Goal: Communication & Community: Ask a question

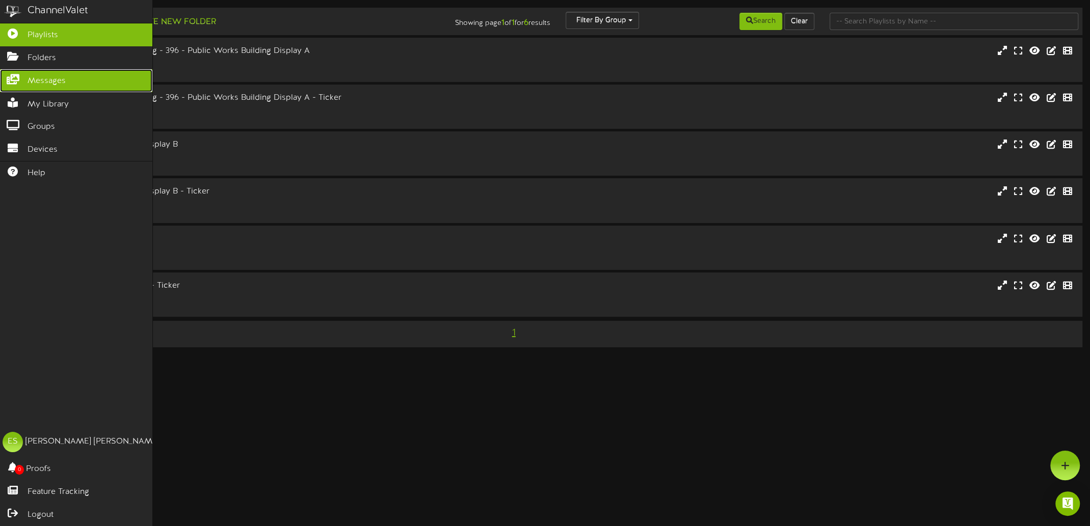
click at [11, 76] on icon at bounding box center [12, 78] width 25 height 8
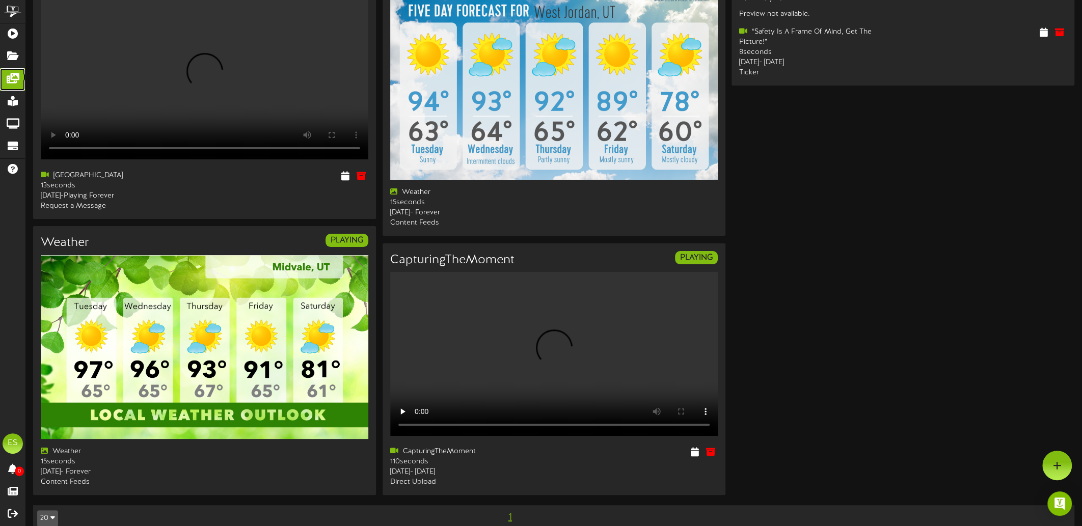
scroll to position [67, 0]
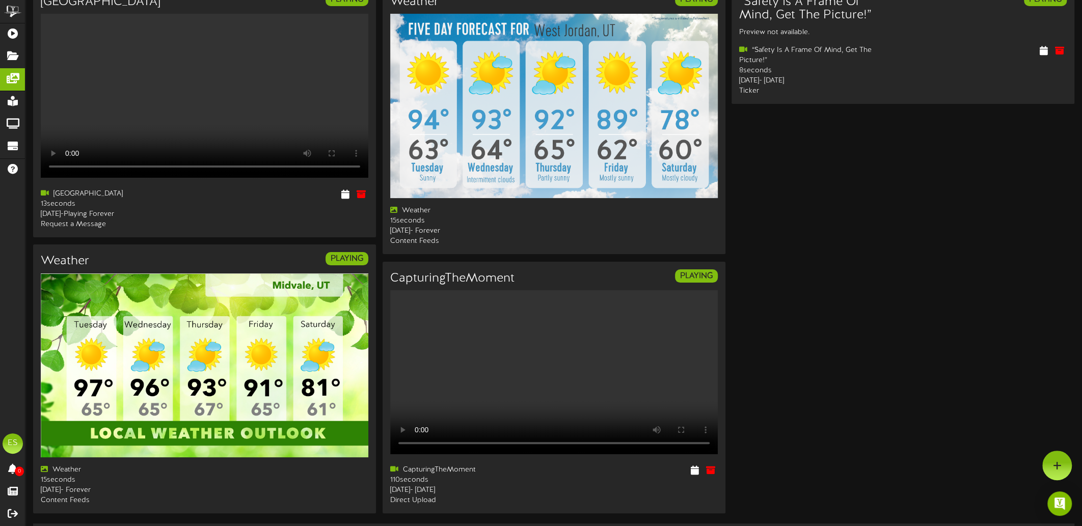
click at [907, 325] on div "USA PLAYING Your browser does not support HTML5 video. USA" at bounding box center [553, 253] width 1041 height 536
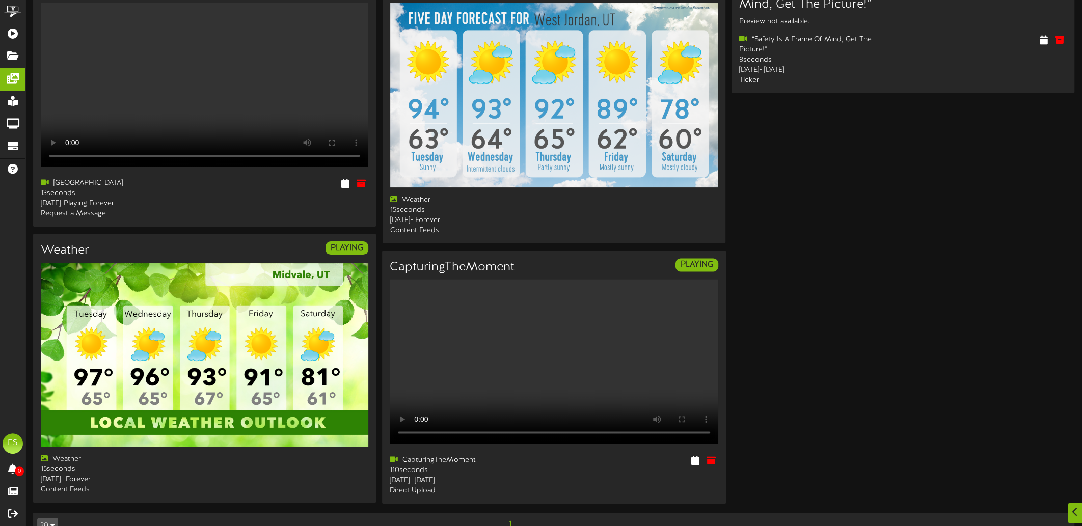
scroll to position [118, 0]
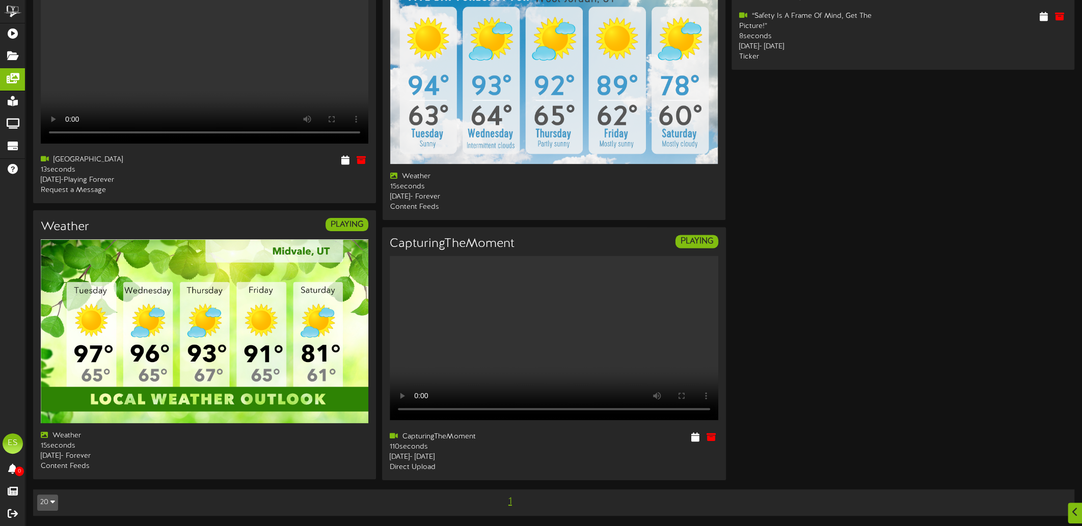
click at [513, 327] on video "Your browser does not support HTML5 video." at bounding box center [554, 338] width 329 height 164
